Goal: Find specific page/section: Find specific page/section

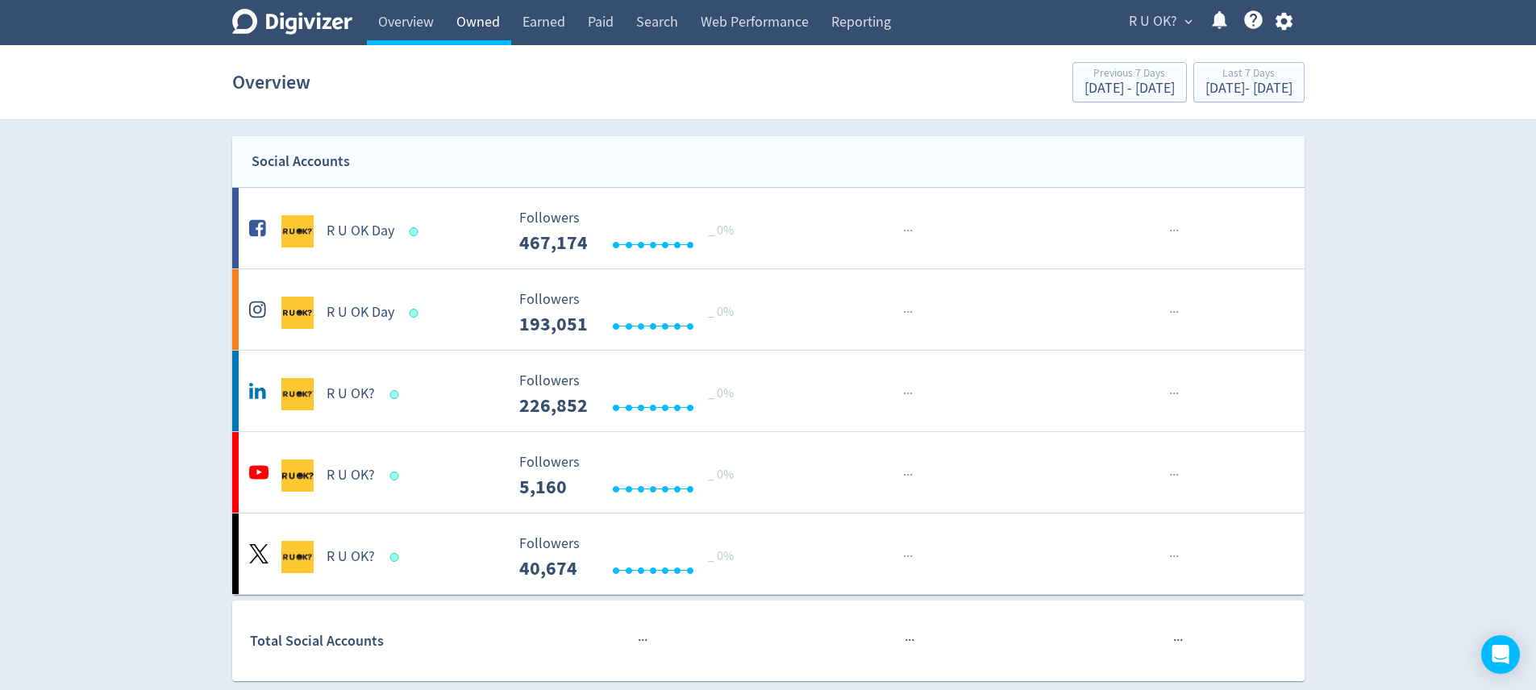
click at [461, 14] on link "Owned" at bounding box center [478, 22] width 66 height 45
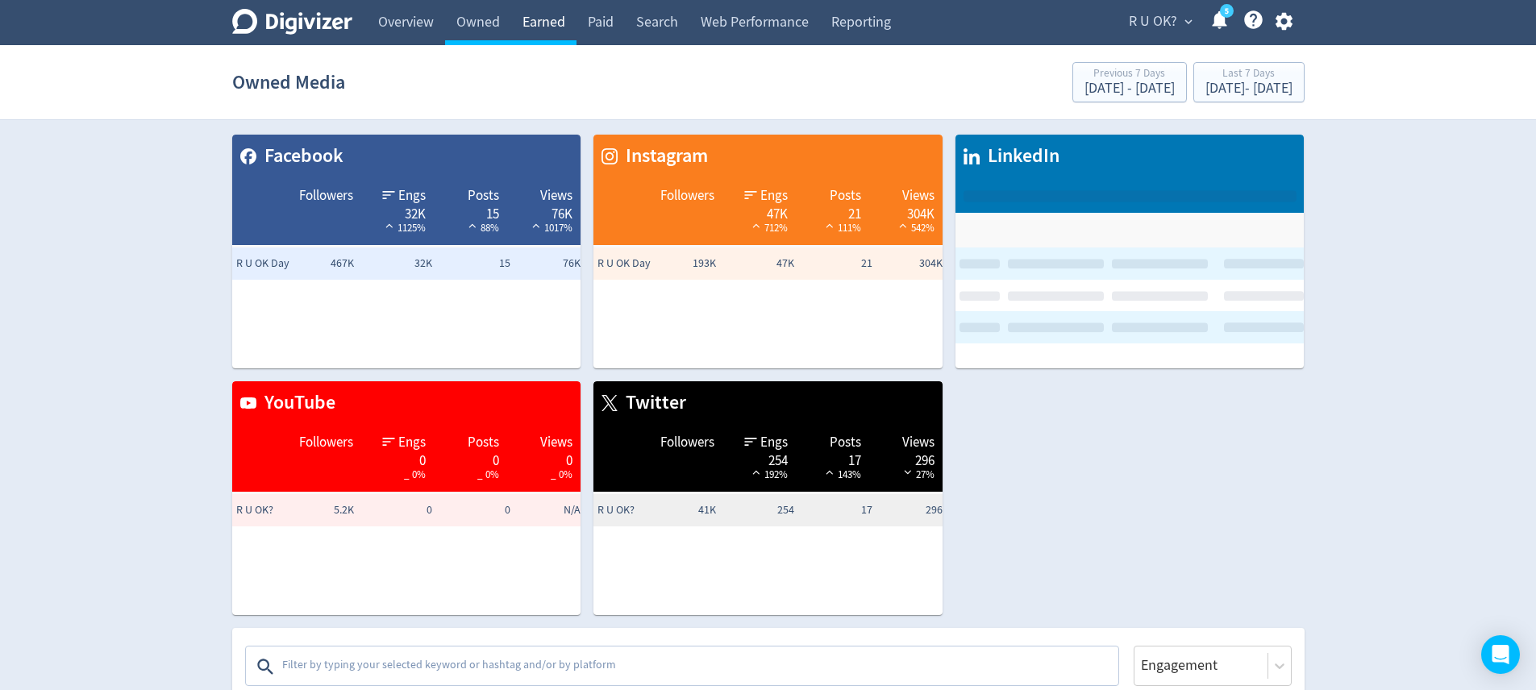
click at [548, 14] on link "Earned" at bounding box center [543, 22] width 65 height 45
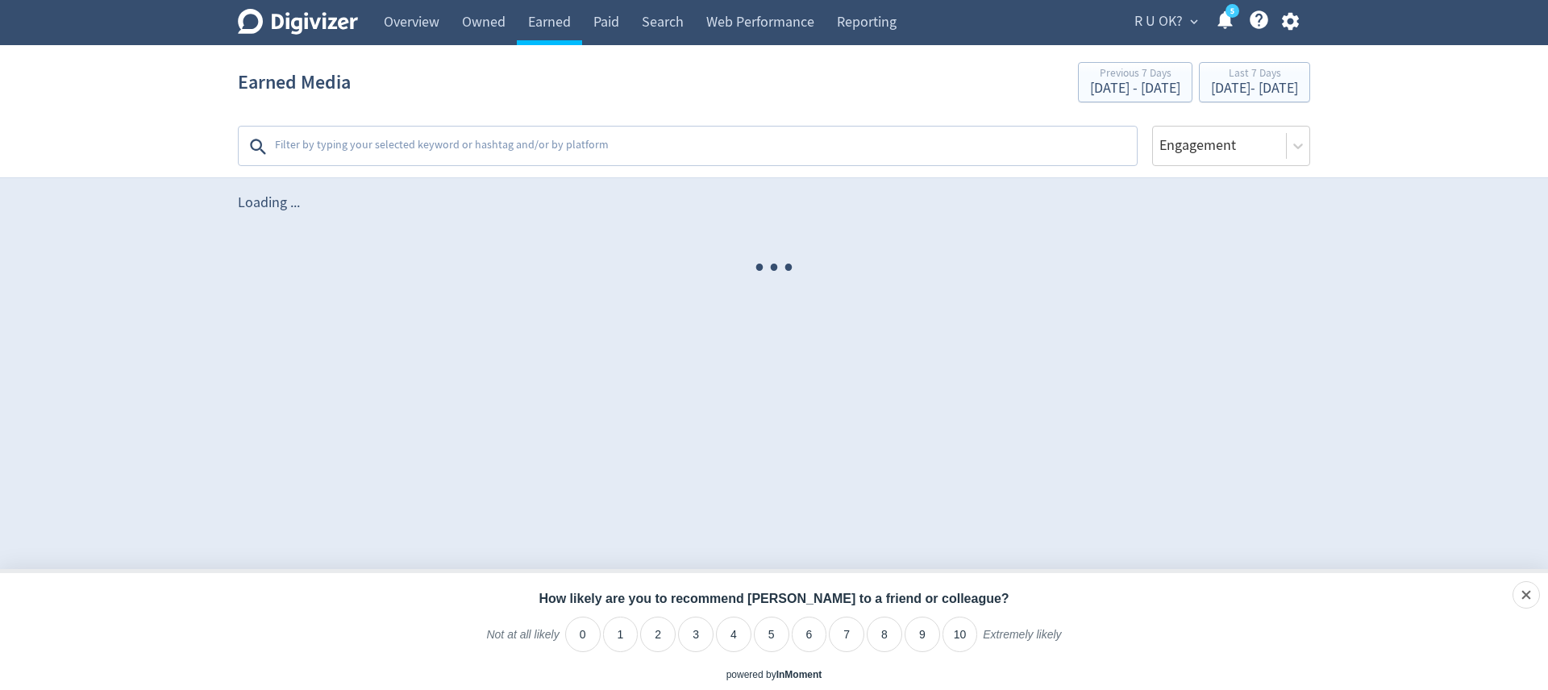
click at [525, 160] on textarea at bounding box center [704, 147] width 862 height 32
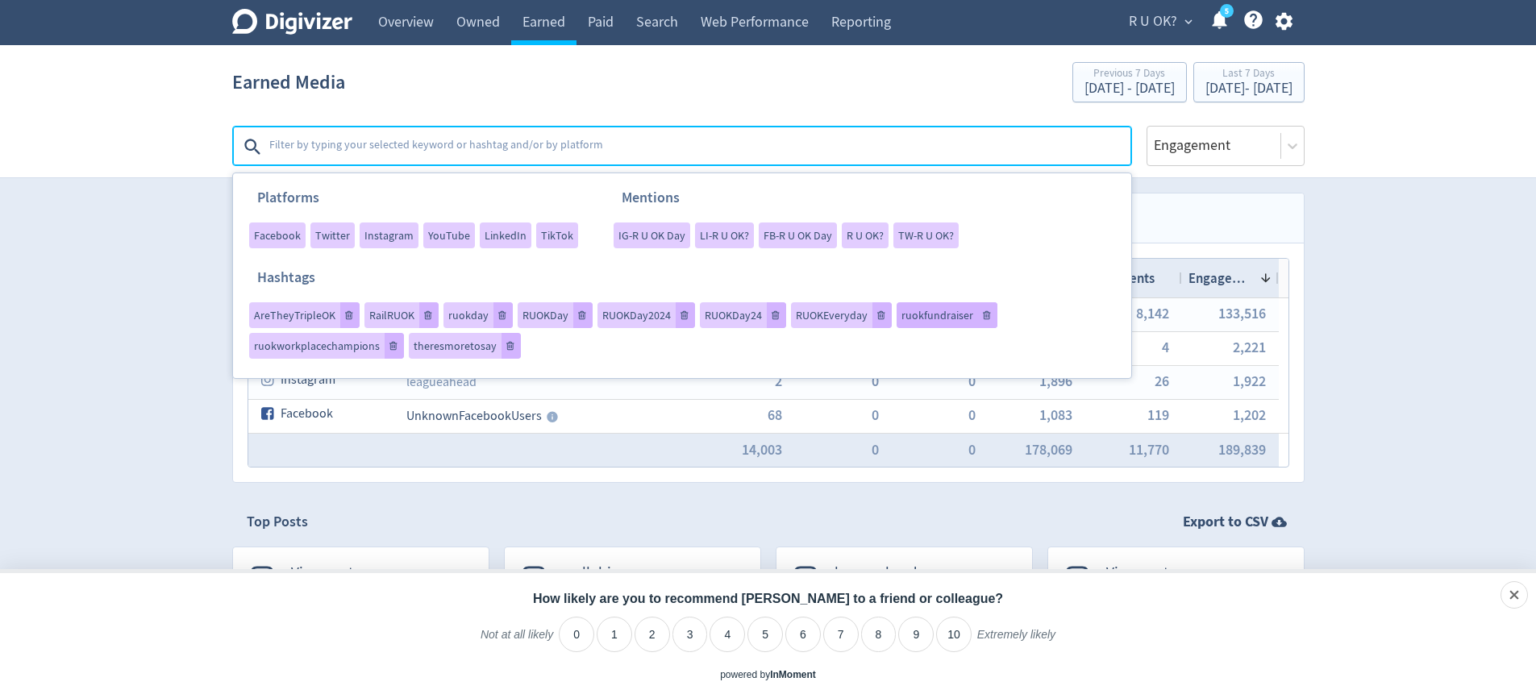
click at [936, 323] on div "ruokfundraiser" at bounding box center [947, 315] width 101 height 26
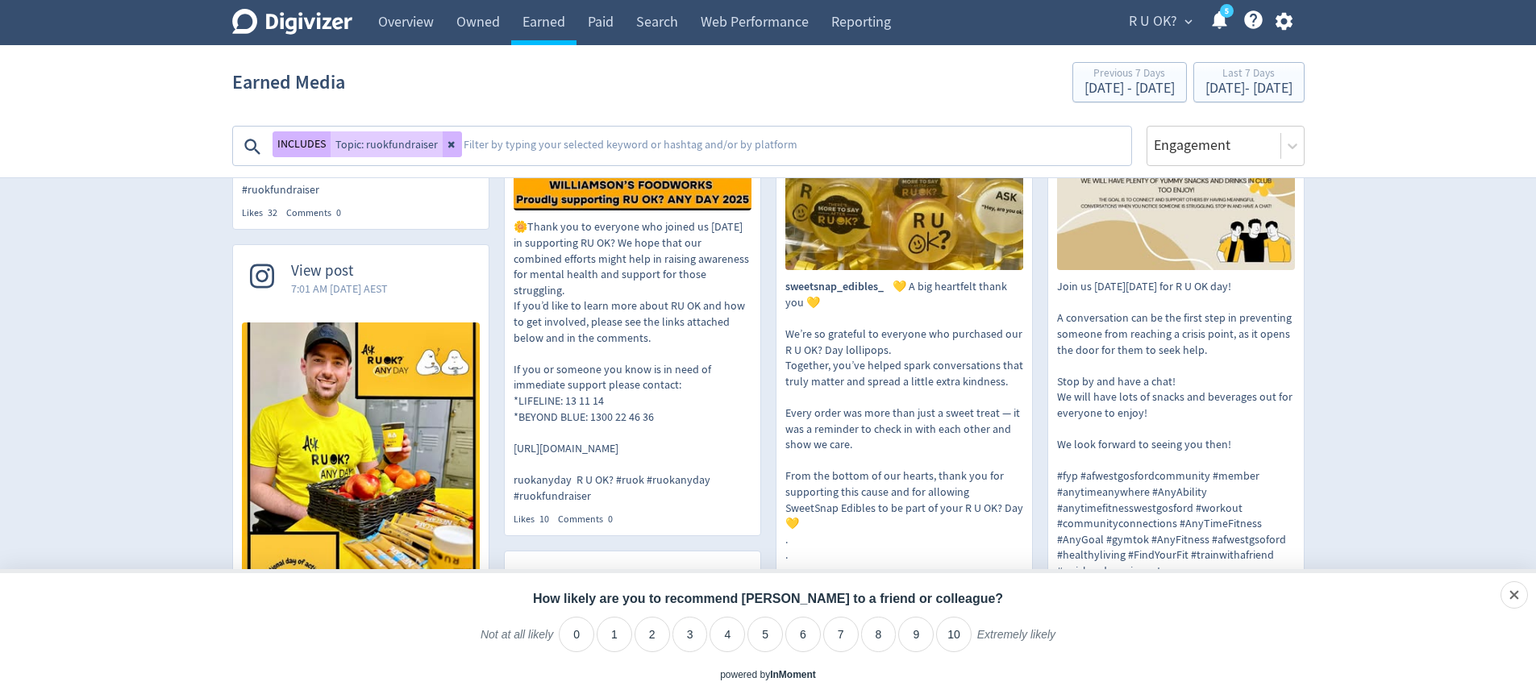
scroll to position [568, 0]
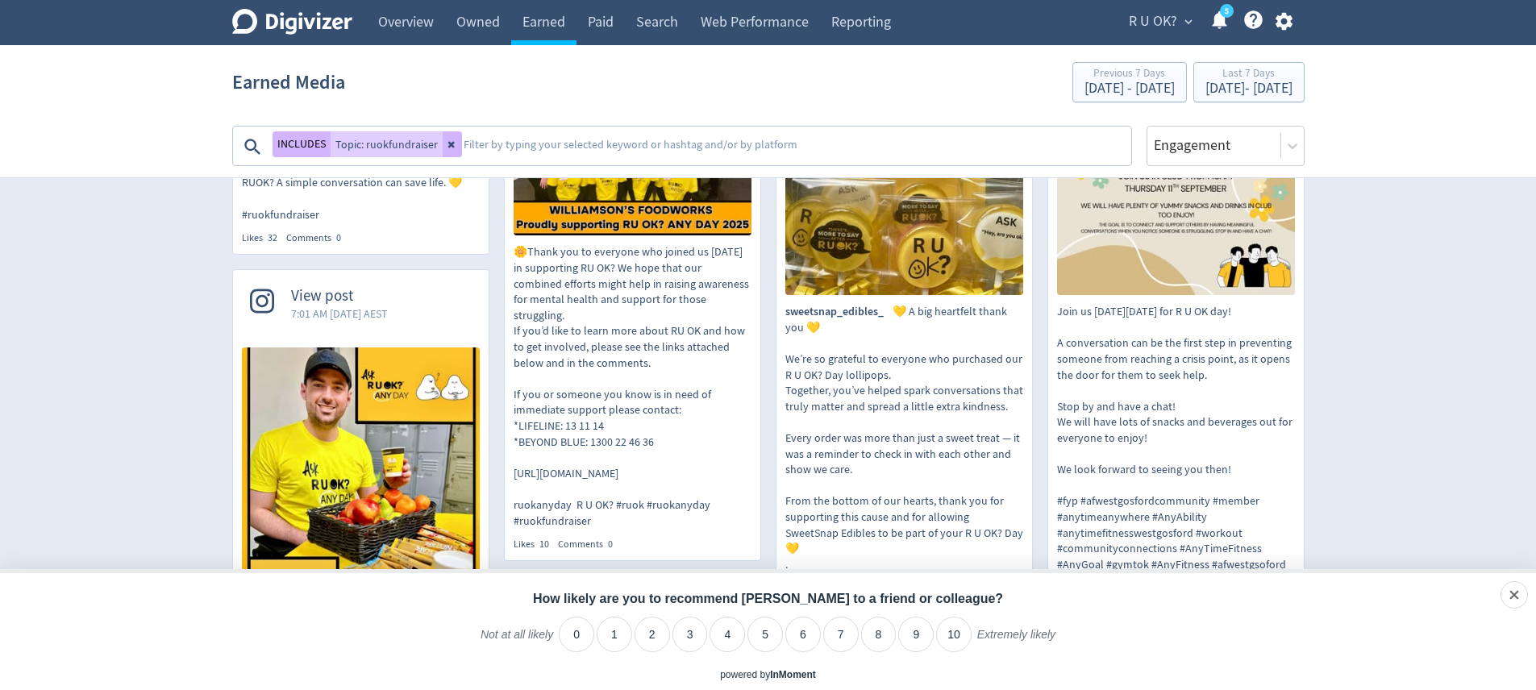
click at [577, 137] on textarea at bounding box center [796, 147] width 668 height 32
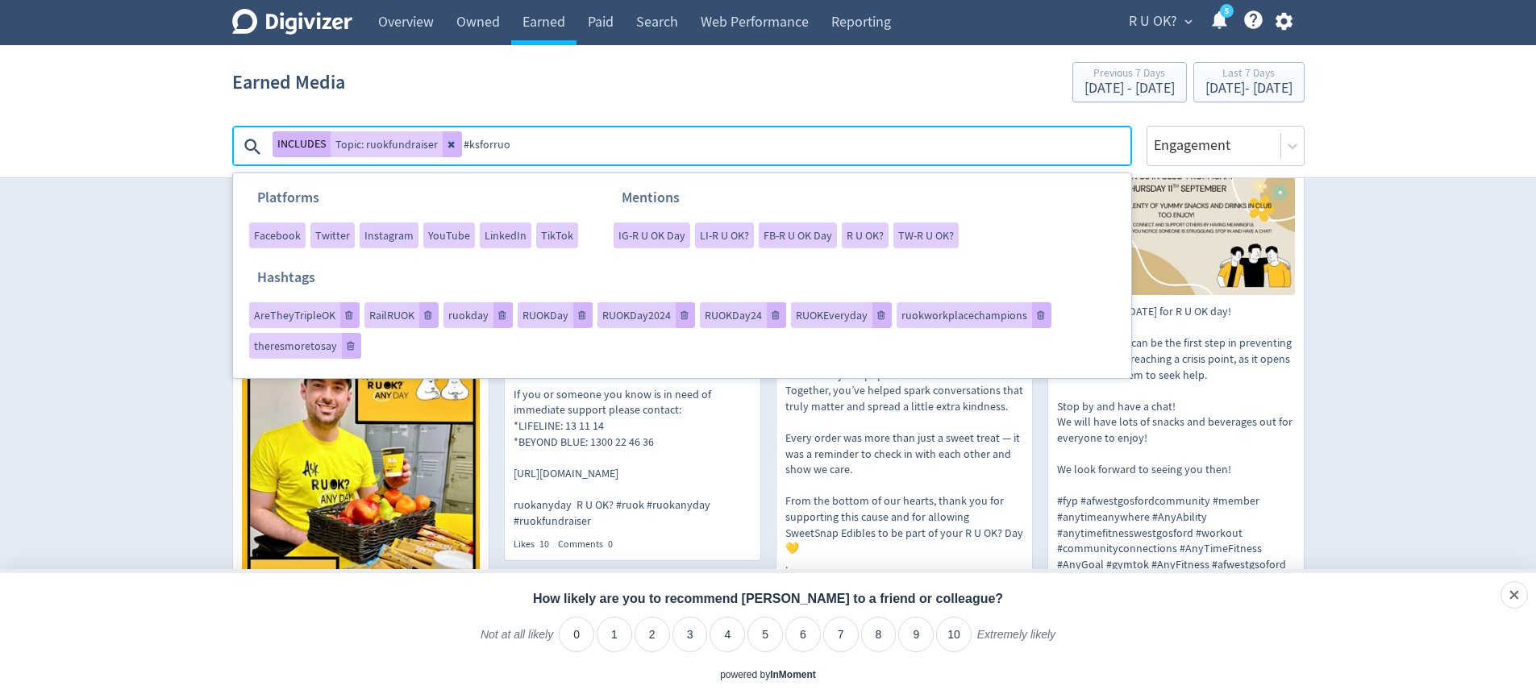
type textarea "#ksforruok"
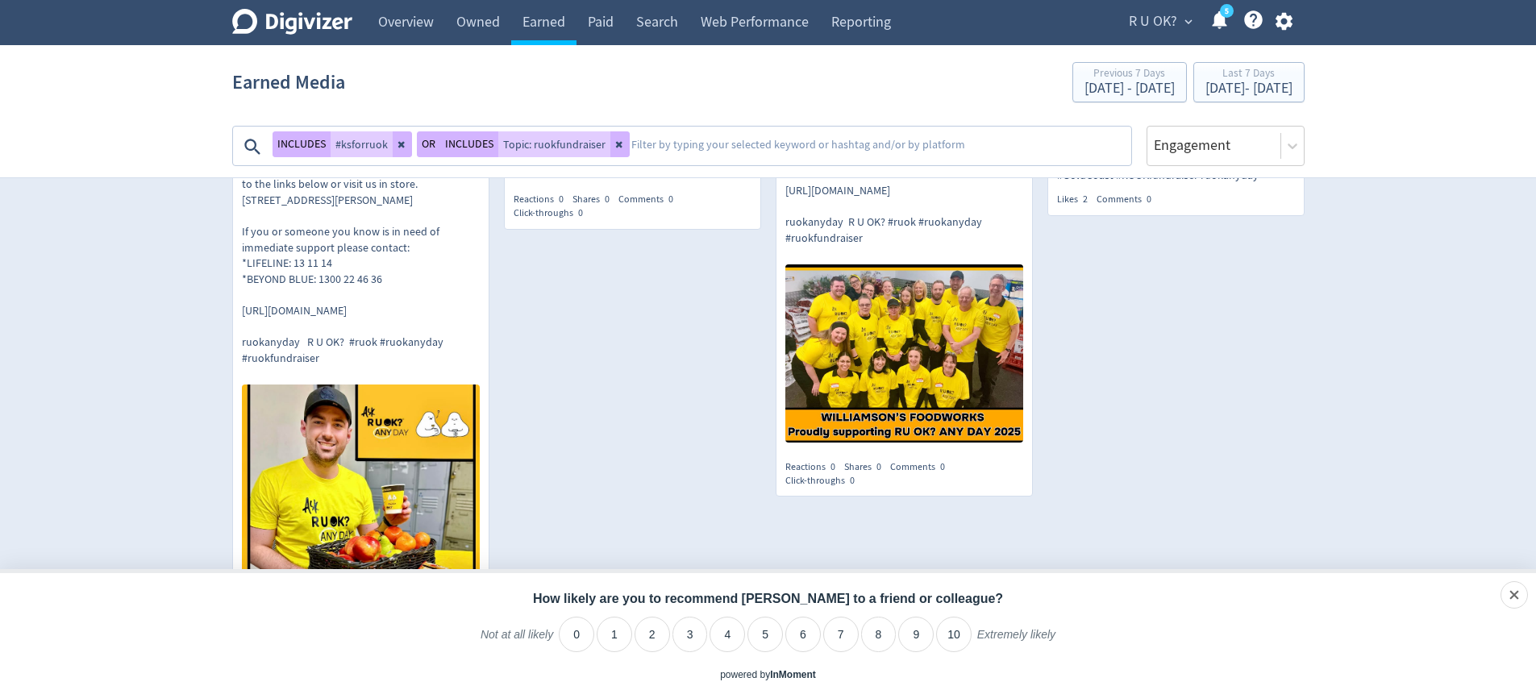
scroll to position [2009, 0]
